Goal: Task Accomplishment & Management: Complete application form

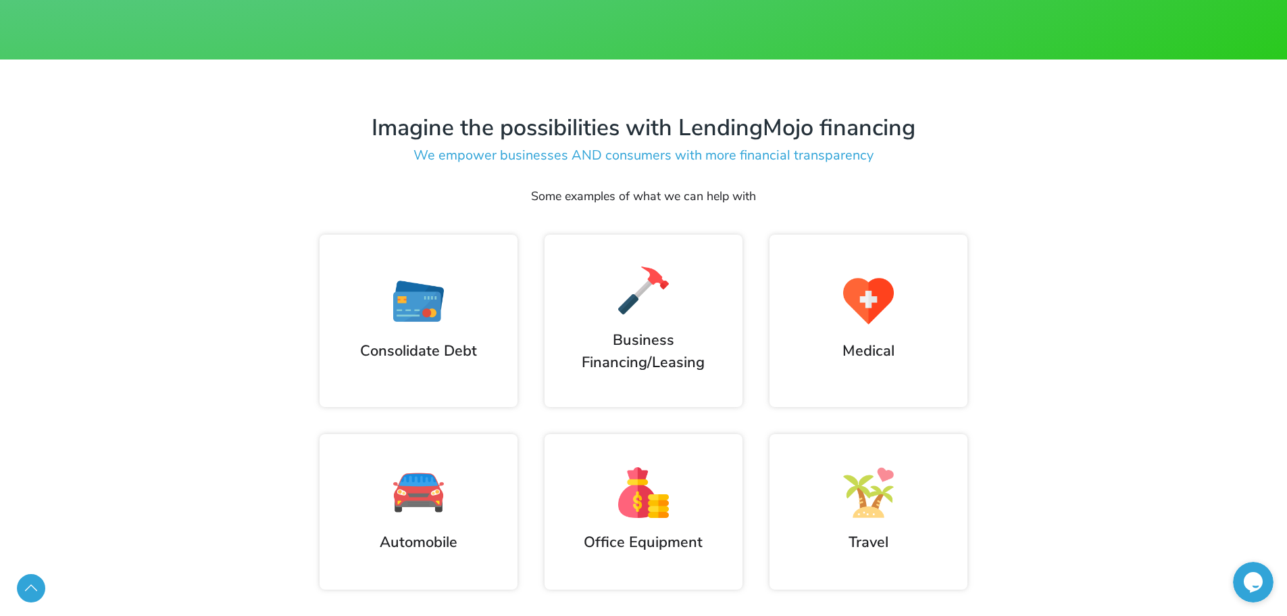
scroll to position [769, 0]
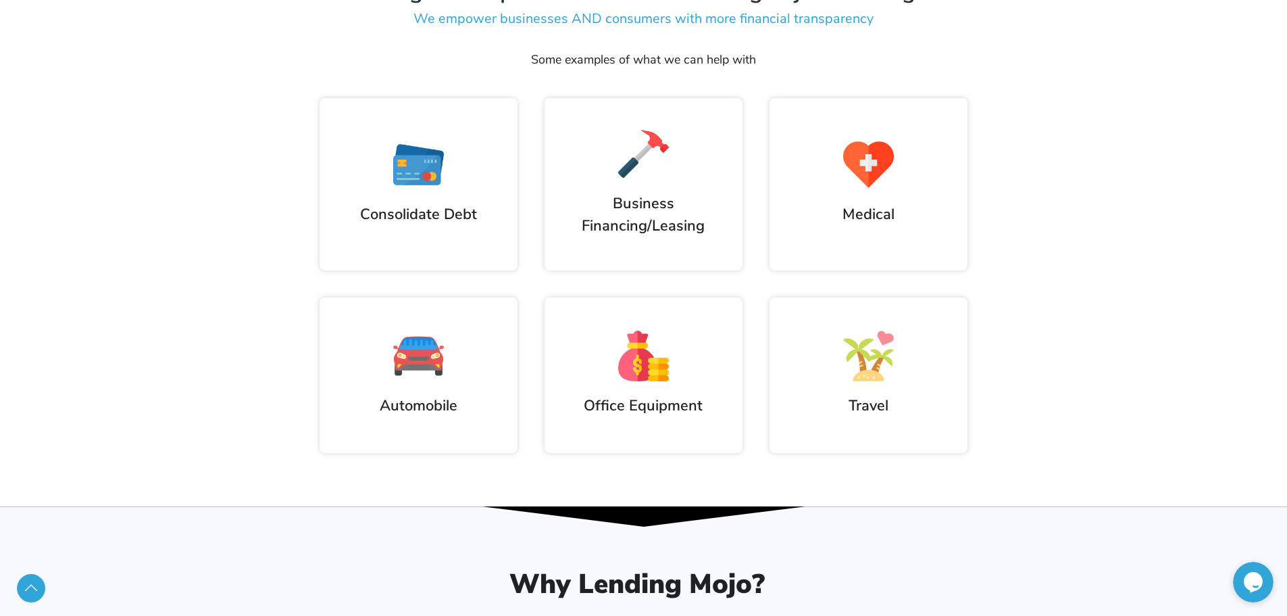
click at [418, 177] on img at bounding box center [418, 164] width 51 height 51
click at [424, 213] on h2 "Consolidate Debt" at bounding box center [418, 214] width 171 height 22
click at [425, 169] on img at bounding box center [418, 164] width 51 height 51
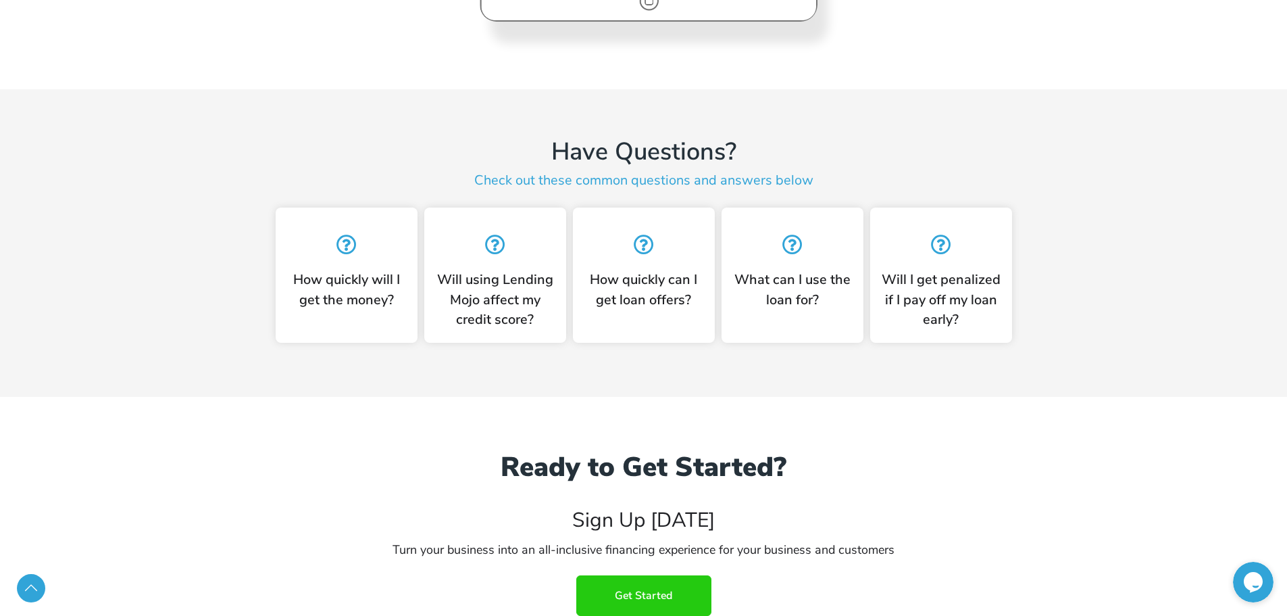
scroll to position [3361, 0]
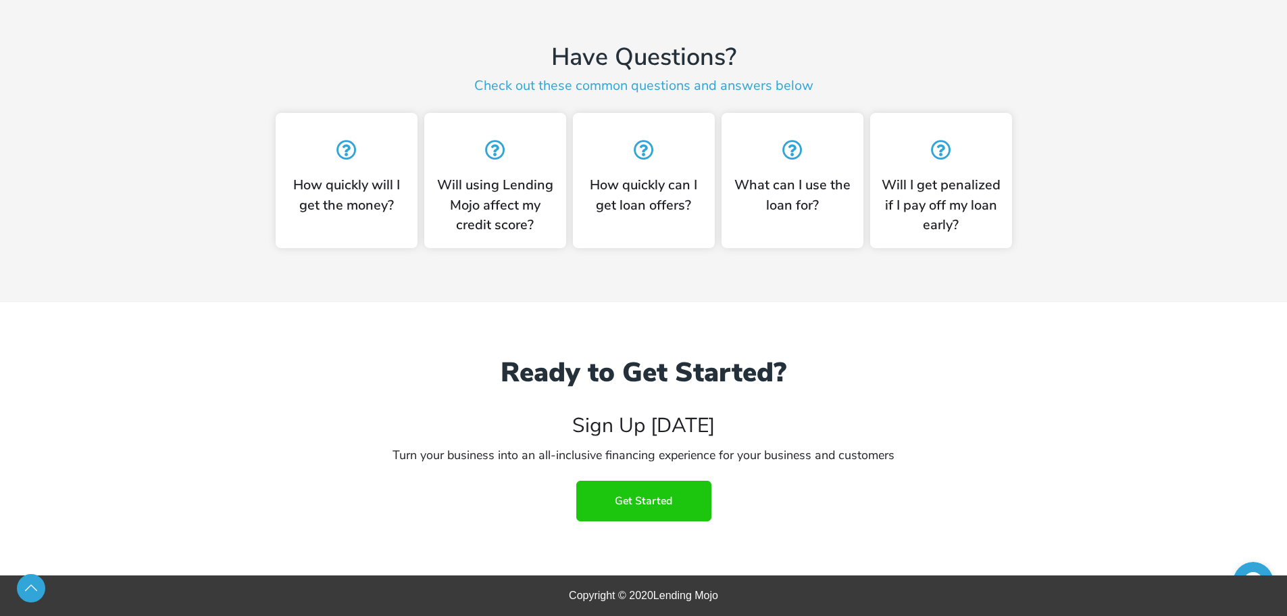
click at [657, 498] on span "Get Started" at bounding box center [643, 501] width 57 height 12
